Goal: Task Accomplishment & Management: Use online tool/utility

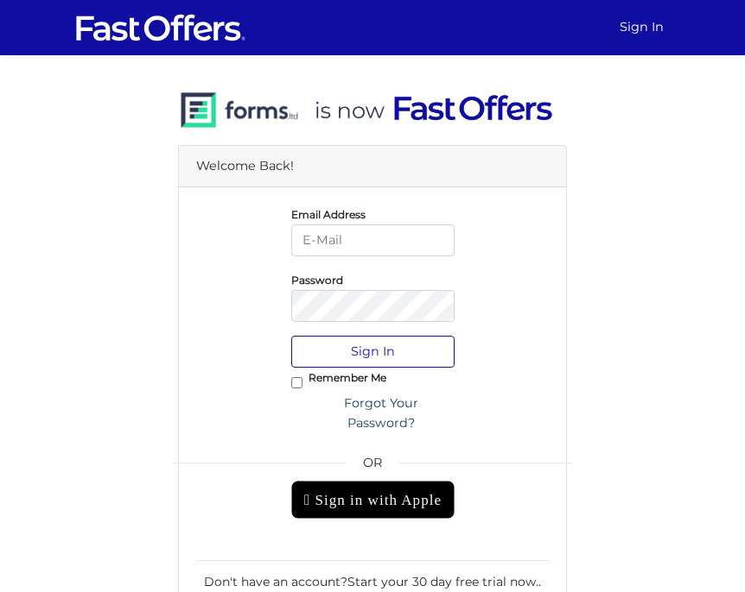
type input "caine@property.ca"
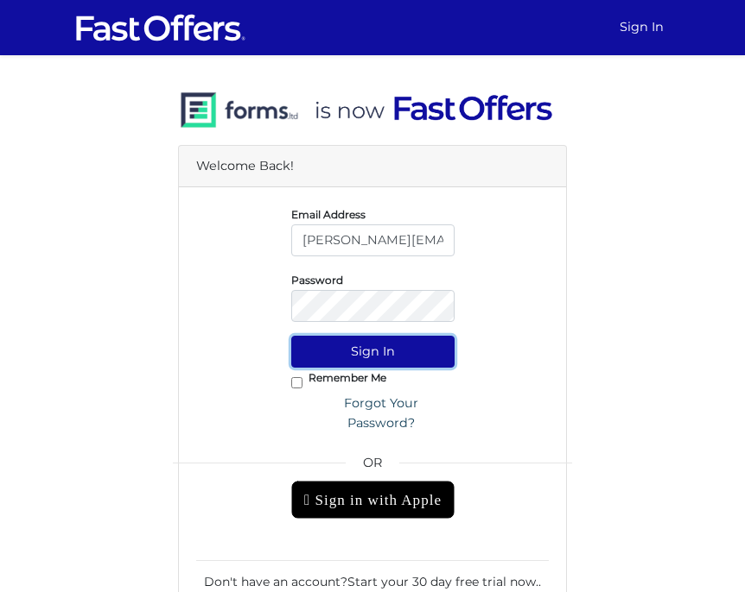
click at [369, 345] on button "Sign In" at bounding box center [372, 352] width 163 height 32
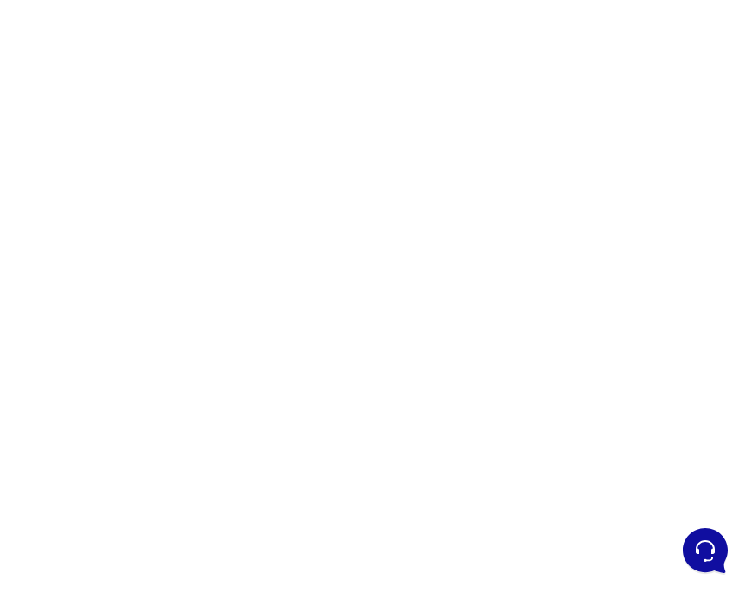
scroll to position [136, 0]
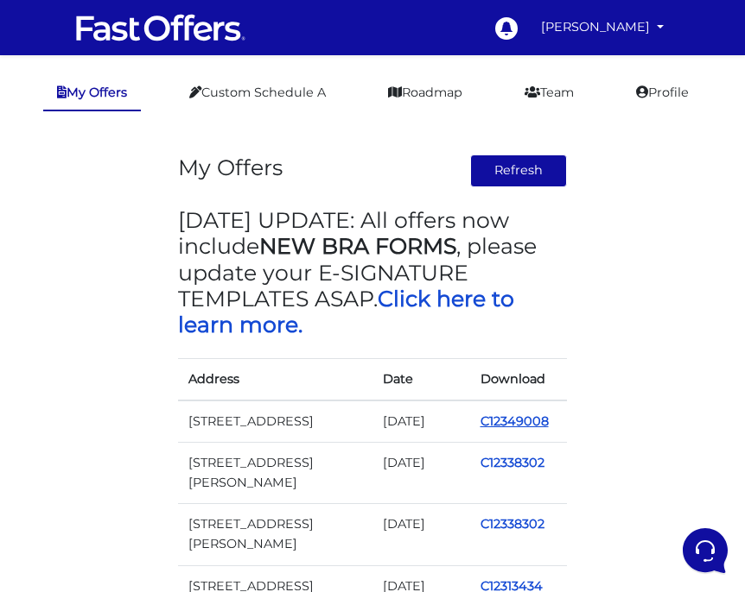
click at [511, 421] on link "C12349008" at bounding box center [514, 422] width 68 height 16
